Goal: Task Accomplishment & Management: Use online tool/utility

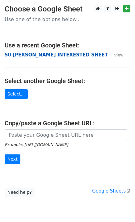
click at [24, 54] on strong "50 [PERSON_NAME] INTERESTED SHEET" at bounding box center [56, 55] width 103 height 6
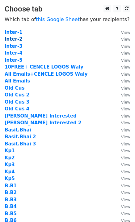
click at [17, 40] on strong "Inter-2" at bounding box center [14, 39] width 18 height 6
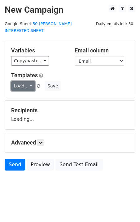
click at [22, 82] on link "Load..." at bounding box center [23, 86] width 24 height 10
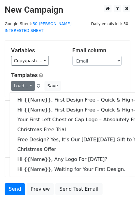
click at [77, 63] on div "Variables Copy/paste... {{Email}} {{Name}} {{Price 1}} {{Price}} {{Column E}} E…" at bounding box center [67, 69] width 125 height 56
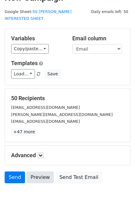
scroll to position [19, 0]
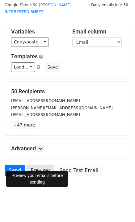
click at [37, 167] on link "Preview" at bounding box center [40, 170] width 27 height 12
click at [43, 164] on link "Preview" at bounding box center [40, 170] width 27 height 12
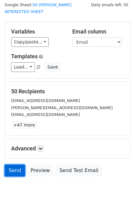
click at [16, 166] on link "Send" at bounding box center [15, 170] width 20 height 12
